Goal: Task Accomplishment & Management: Use online tool/utility

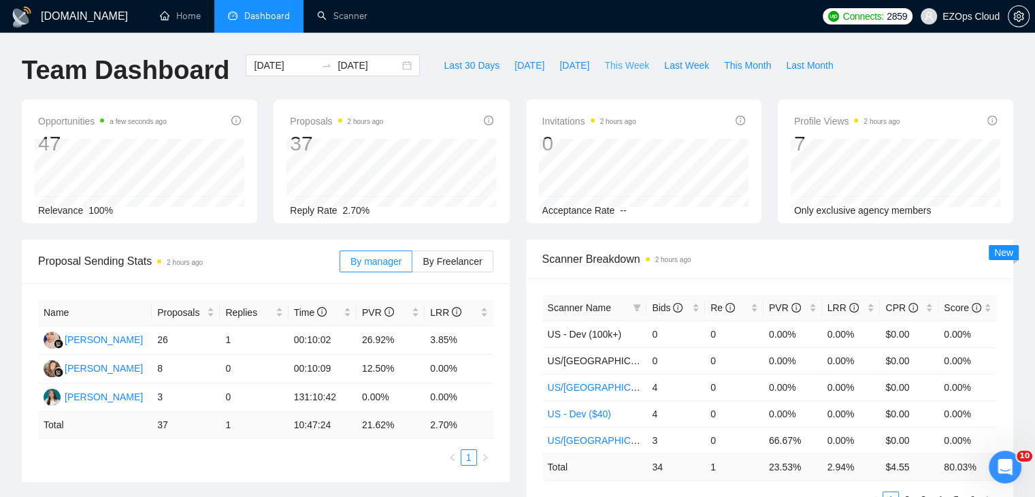
click at [622, 64] on span "This Week" at bounding box center [626, 65] width 45 height 15
type input "[DATE]"
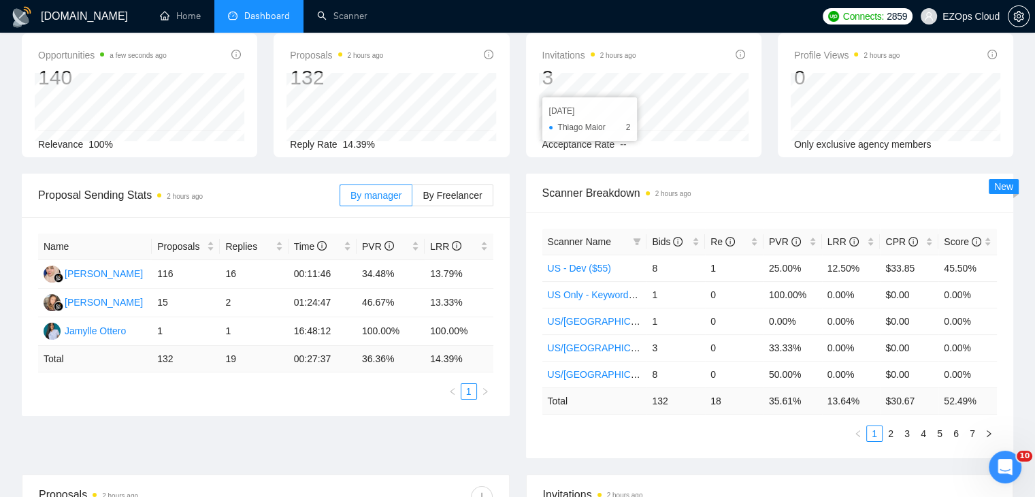
scroll to position [68, 0]
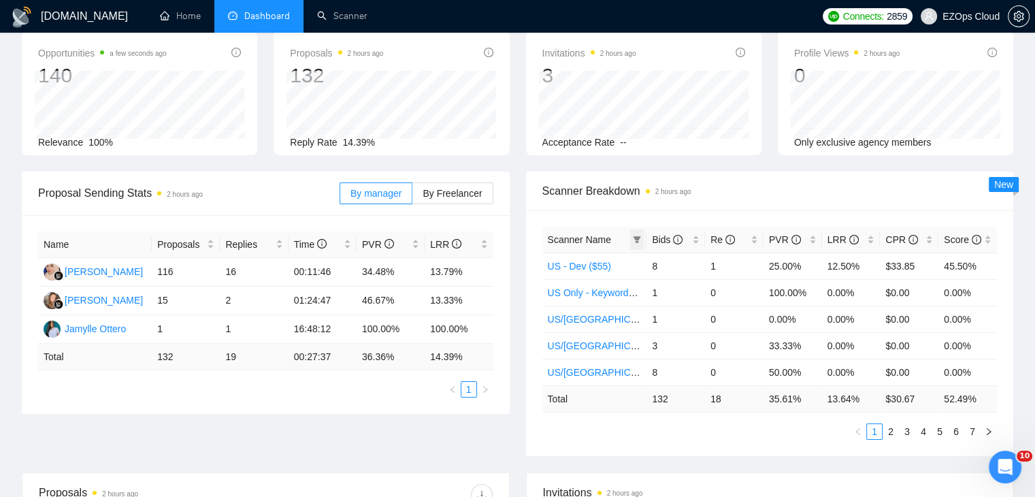
click at [637, 232] on span at bounding box center [637, 239] width 14 height 20
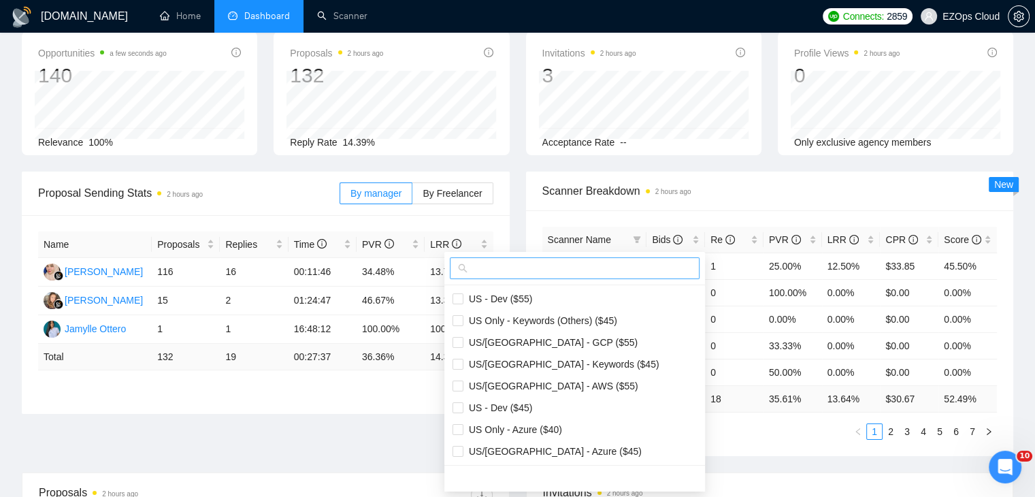
click at [602, 263] on input "text" at bounding box center [580, 268] width 221 height 15
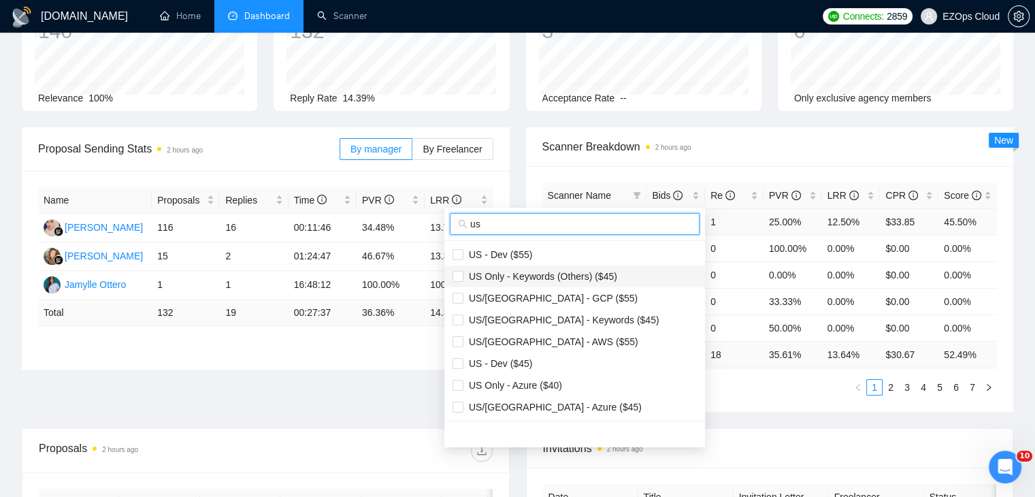
scroll to position [136, 0]
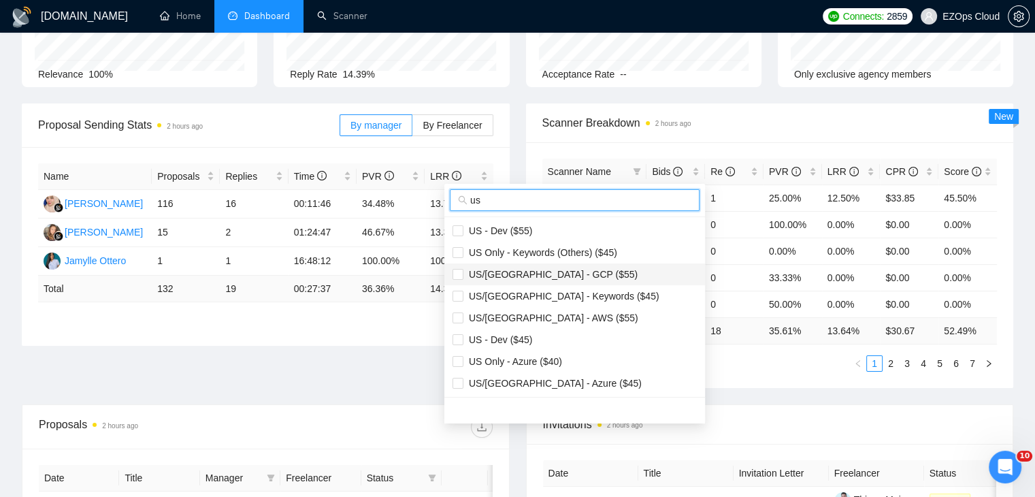
type input "us"
click at [561, 269] on span "US/[GEOGRAPHIC_DATA] - GCP ($55)" at bounding box center [550, 274] width 174 height 11
checkbox input "true"
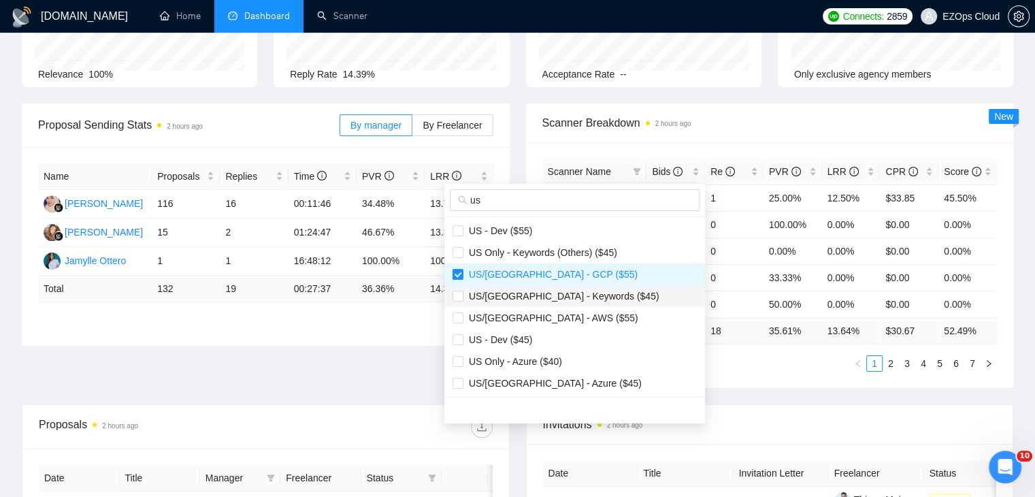
click at [570, 303] on li "US/[GEOGRAPHIC_DATA] - Keywords ($45)" at bounding box center [574, 296] width 261 height 22
checkbox input "true"
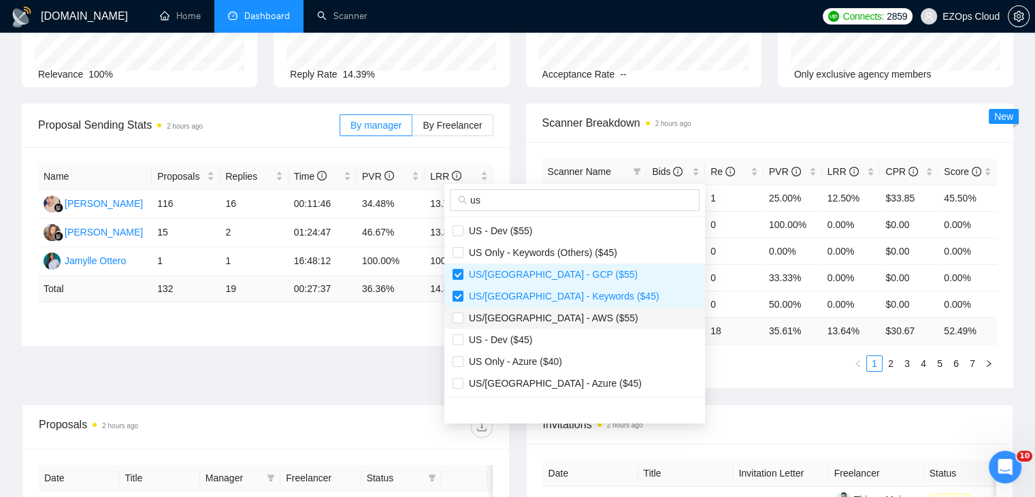
click at [569, 320] on span "US/[GEOGRAPHIC_DATA] - AWS ($55)" at bounding box center [574, 317] width 244 height 15
checkbox input "true"
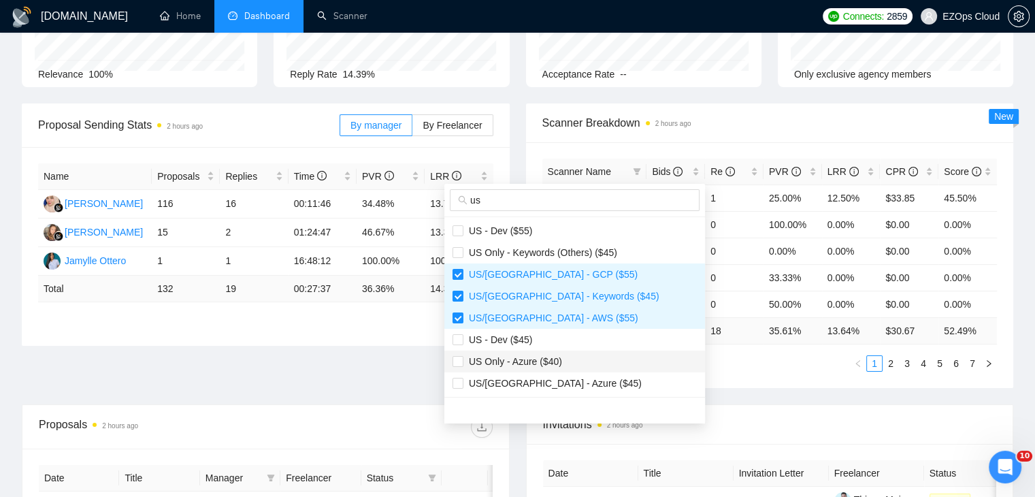
click at [566, 365] on span "US Only - Azure ($40)" at bounding box center [574, 361] width 244 height 15
checkbox input "true"
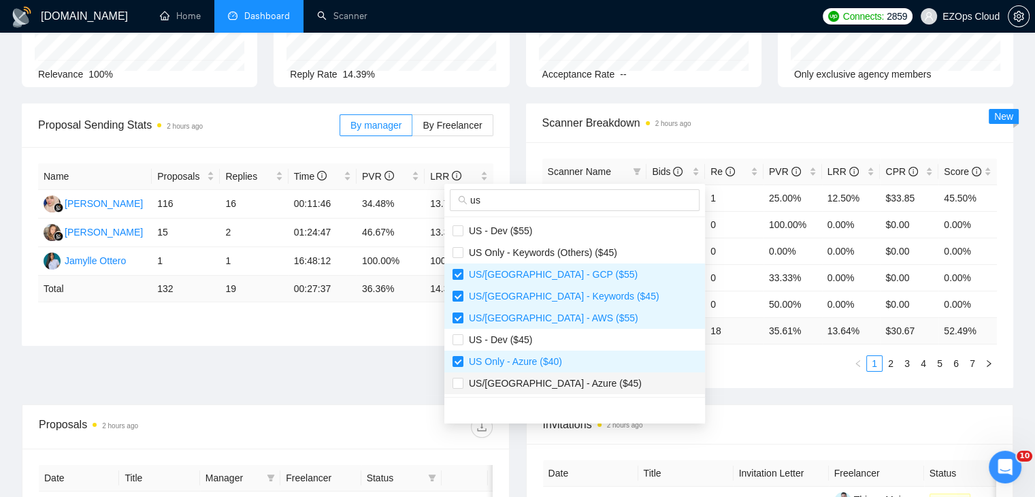
click at [575, 384] on span "US/[GEOGRAPHIC_DATA] - Azure ($45)" at bounding box center [574, 382] width 244 height 15
checkbox input "true"
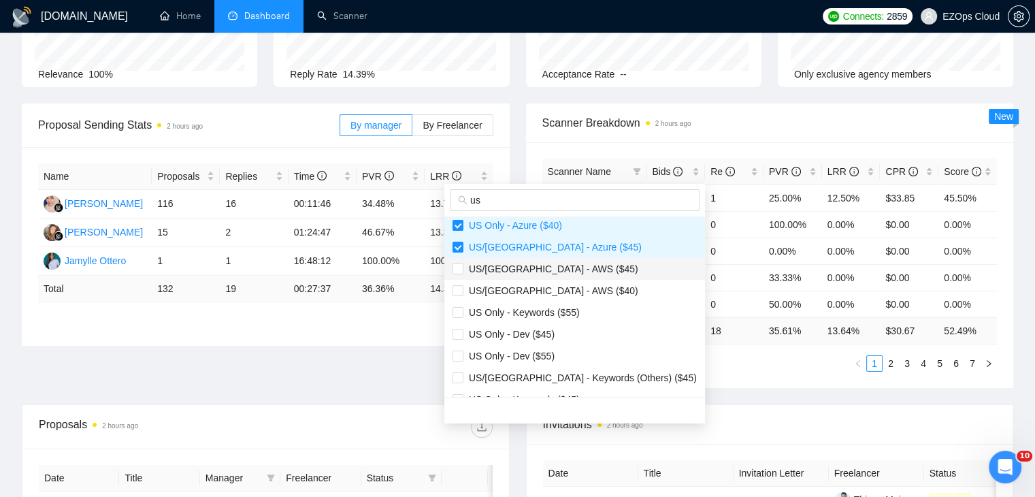
click at [552, 272] on span "US/[GEOGRAPHIC_DATA] - AWS ($45)" at bounding box center [550, 268] width 175 height 11
checkbox input "true"
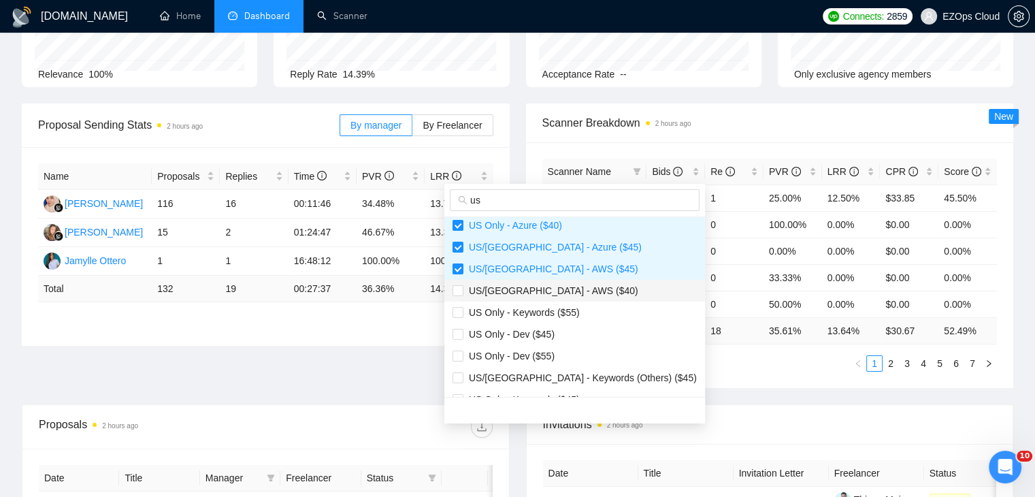
click at [562, 292] on span "US/[GEOGRAPHIC_DATA] - AWS ($40)" at bounding box center [550, 290] width 175 height 11
checkbox input "true"
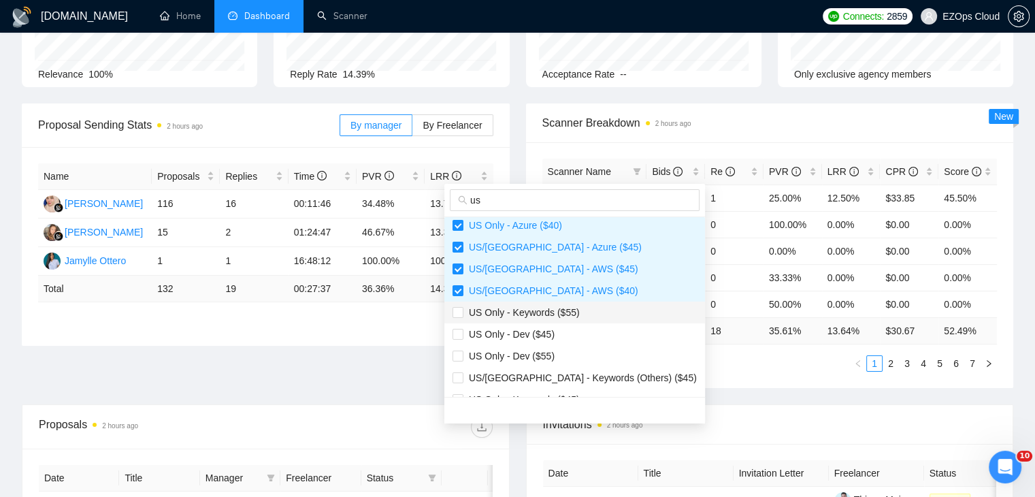
click at [560, 313] on span "US Only - Keywords ($55)" at bounding box center [521, 312] width 116 height 11
checkbox input "true"
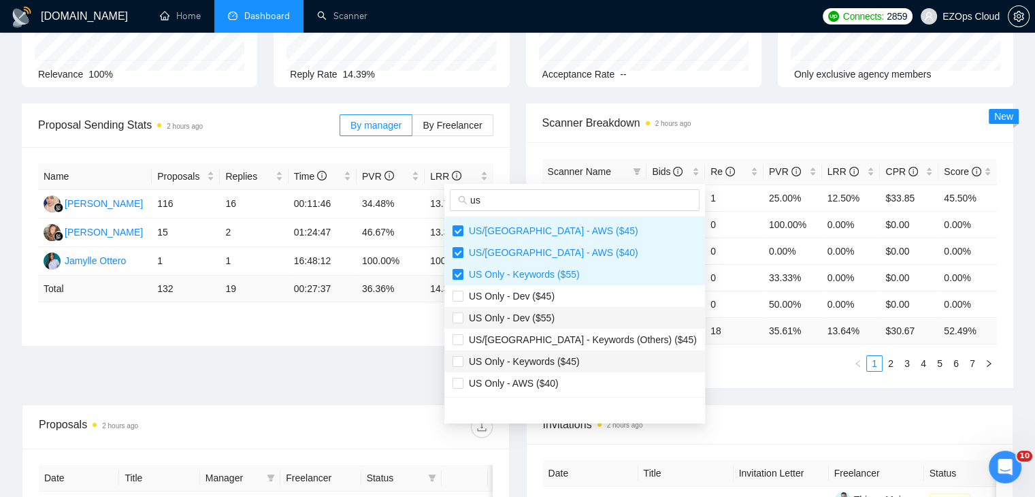
scroll to position [204, 0]
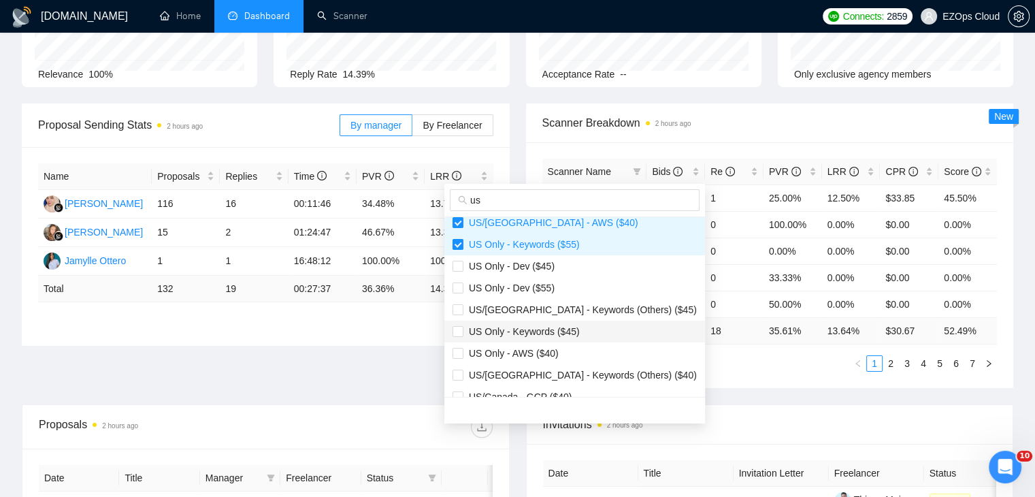
click at [560, 329] on span "US Only - Keywords ($45)" at bounding box center [521, 331] width 116 height 11
checkbox input "true"
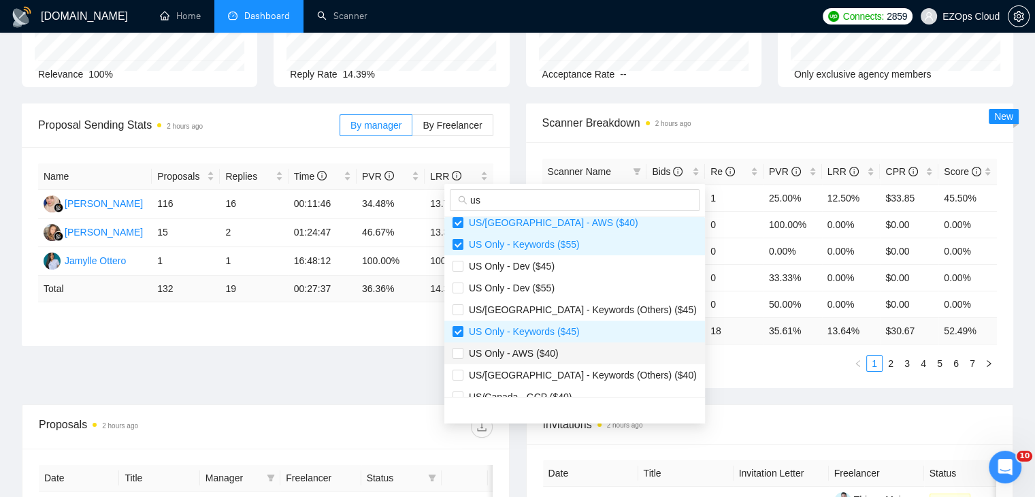
click at [560, 354] on span "US Only - AWS ($40)" at bounding box center [574, 353] width 244 height 15
checkbox input "true"
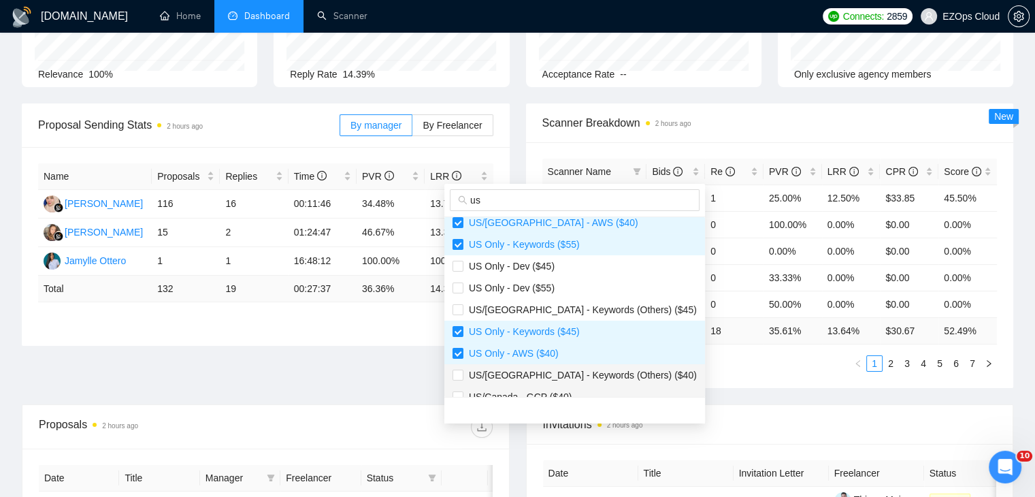
scroll to position [272, 0]
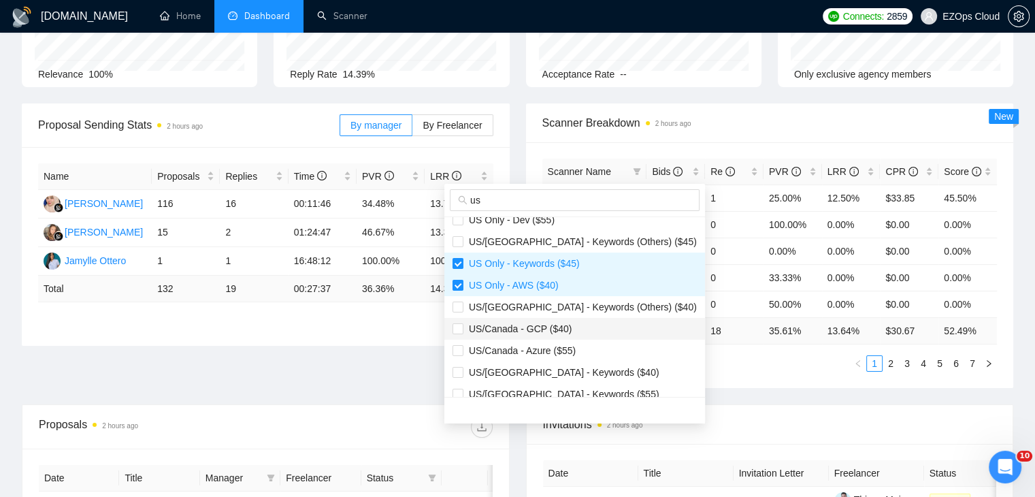
click at [552, 334] on span "US/Canada - GCP ($40)" at bounding box center [574, 328] width 244 height 15
checkbox input "true"
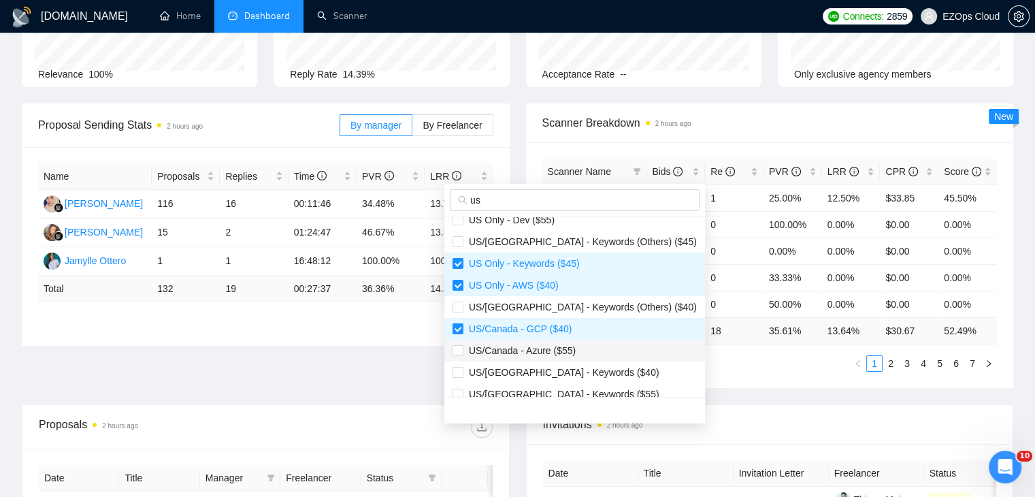
click at [557, 350] on span "US/Canada - Azure ($55)" at bounding box center [519, 350] width 112 height 11
checkbox input "true"
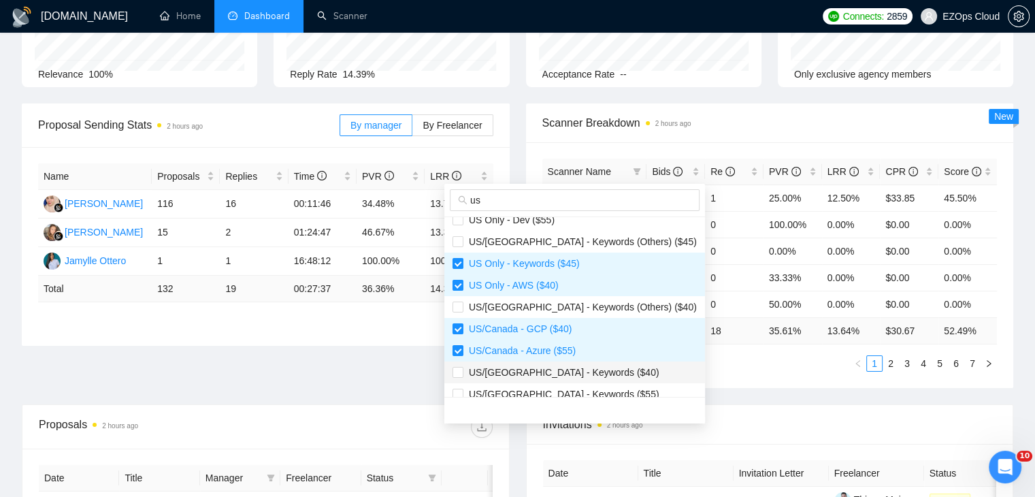
click at [566, 369] on span "US/[GEOGRAPHIC_DATA] - Keywords ($40)" at bounding box center [561, 372] width 196 height 11
checkbox input "true"
click at [578, 389] on span "US/[GEOGRAPHIC_DATA] - Keywords ($55)" at bounding box center [561, 393] width 196 height 11
checkbox input "true"
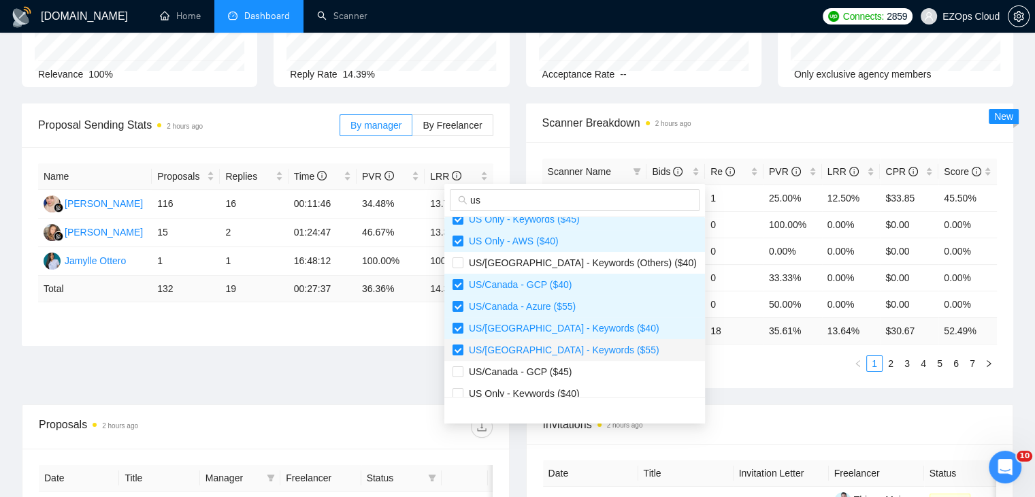
scroll to position [340, 0]
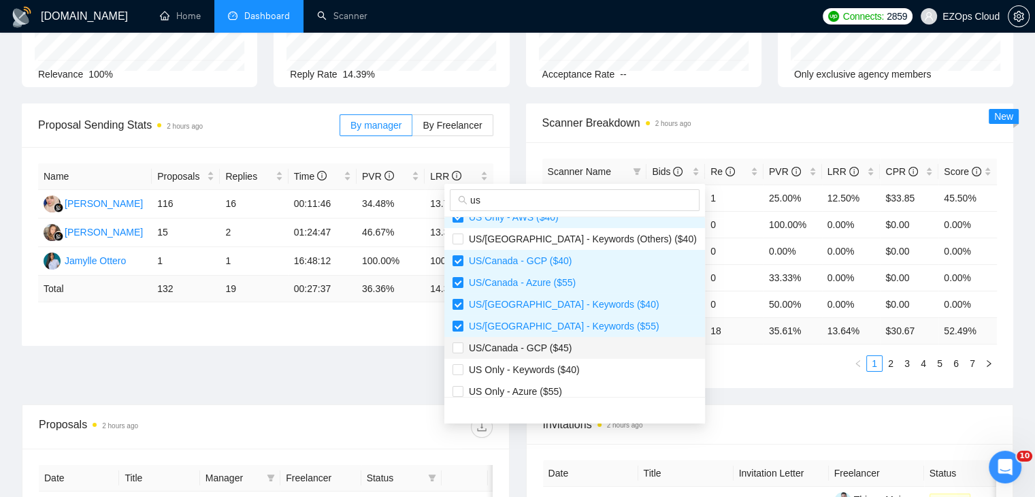
click at [577, 344] on span "US/Canada - GCP ($45)" at bounding box center [574, 347] width 244 height 15
checkbox input "true"
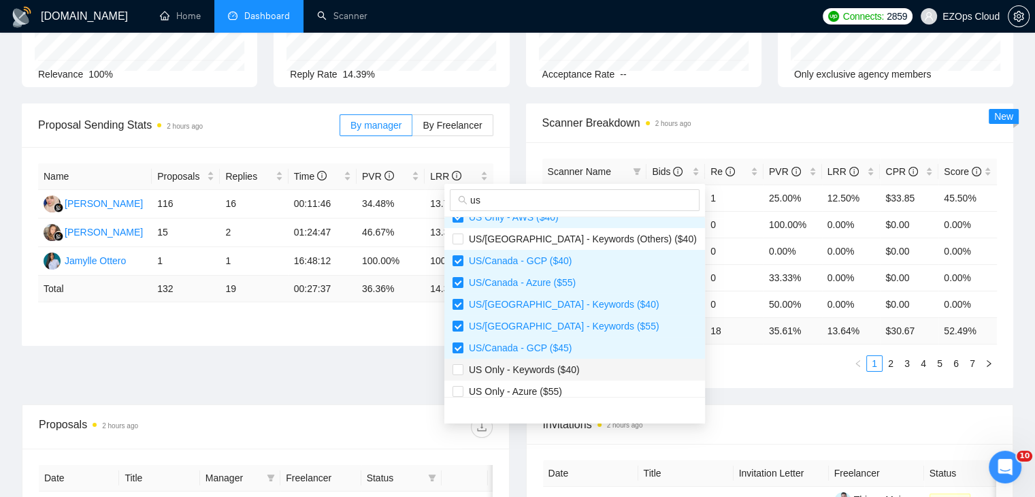
click at [579, 371] on span "US Only - Keywords ($40)" at bounding box center [574, 369] width 244 height 15
checkbox input "true"
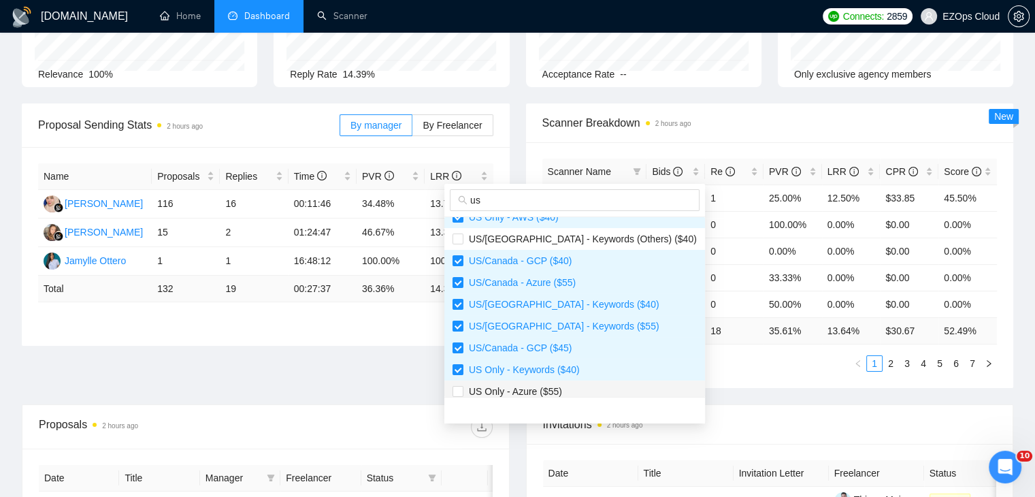
click at [578, 382] on li "US Only - Azure ($55)" at bounding box center [574, 391] width 261 height 22
checkbox input "true"
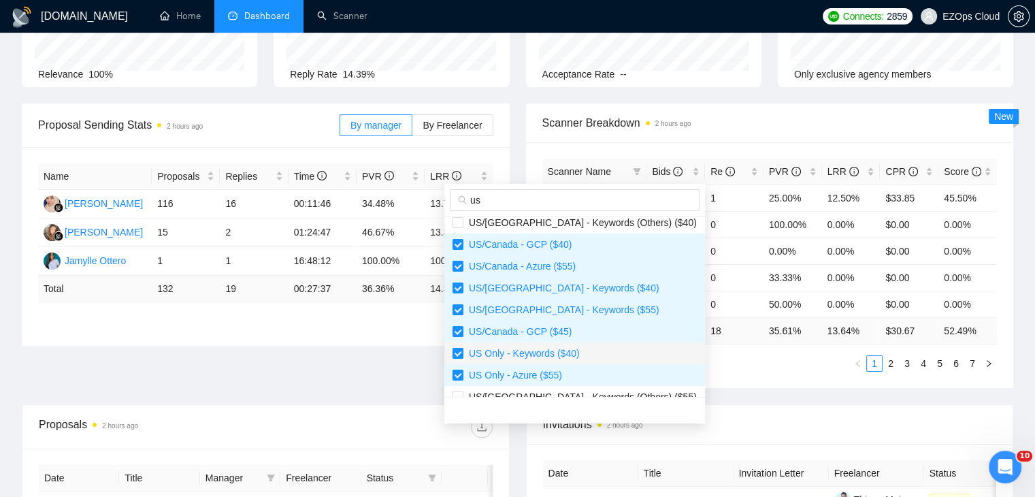
scroll to position [370, 0]
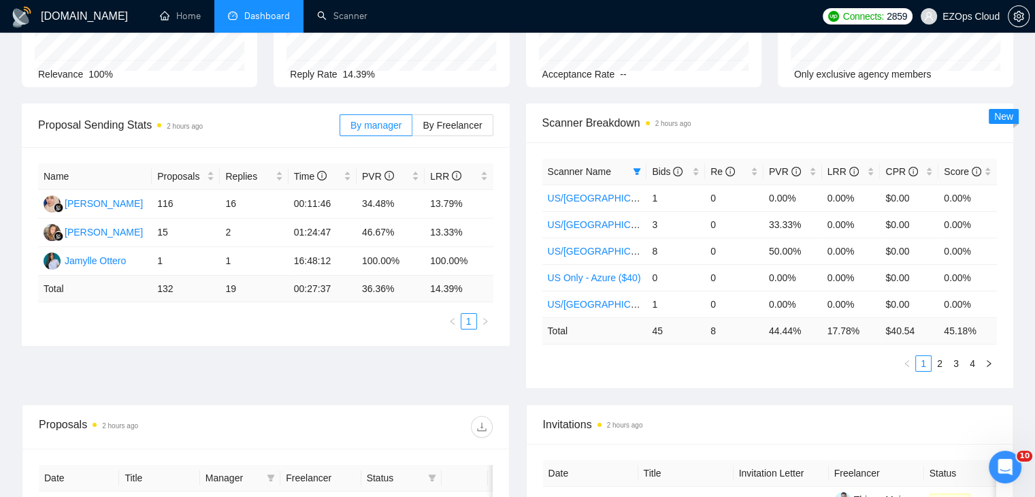
click at [680, 378] on div "Scanner Name Bids Re PVR LRR CPR Score [GEOGRAPHIC_DATA]/[GEOGRAPHIC_DATA] - GC…" at bounding box center [770, 265] width 488 height 246
